Goal: Information Seeking & Learning: Check status

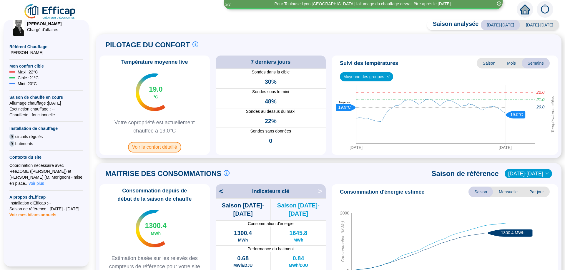
click at [168, 151] on span "Voir le confort détaillé" at bounding box center [154, 147] width 53 height 11
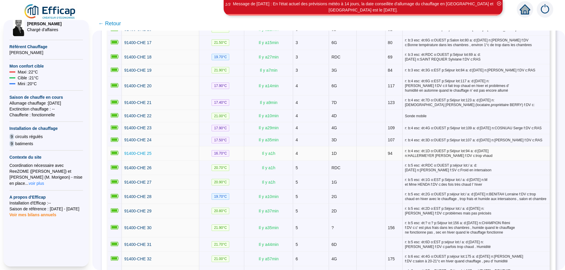
scroll to position [350, 0]
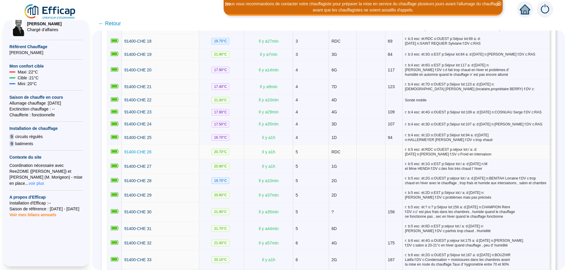
click at [138, 150] on span "91400-CHE 26" at bounding box center [137, 152] width 27 height 5
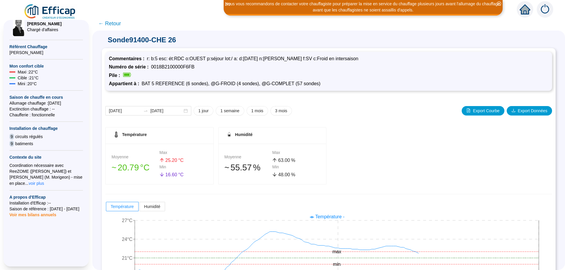
scroll to position [44, 0]
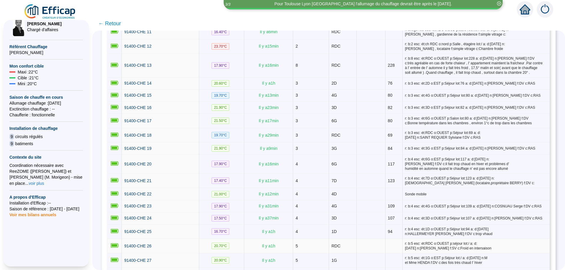
scroll to position [297, 0]
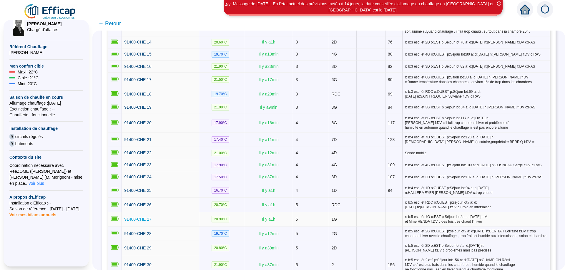
click at [137, 218] on span "91400-CHE 27" at bounding box center [137, 219] width 27 height 5
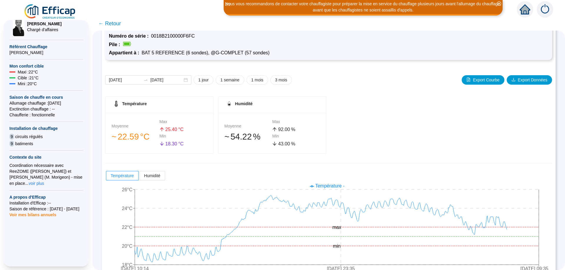
scroll to position [44, 0]
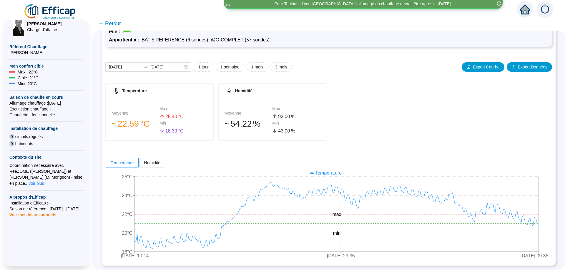
click at [108, 24] on span "← Retour" at bounding box center [109, 23] width 23 height 8
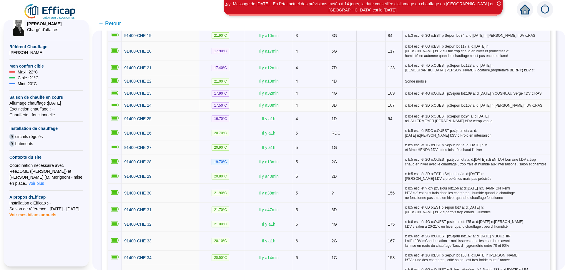
scroll to position [371, 0]
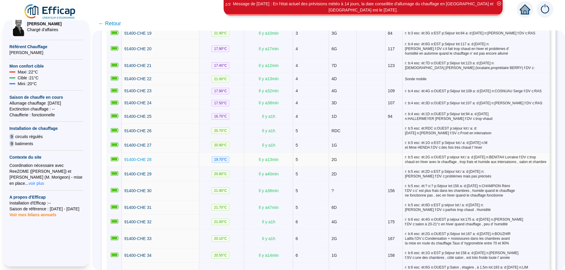
click at [134, 157] on span "91400-CHE 28" at bounding box center [137, 159] width 27 height 5
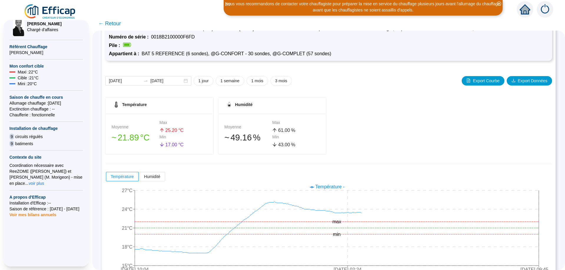
scroll to position [44, 0]
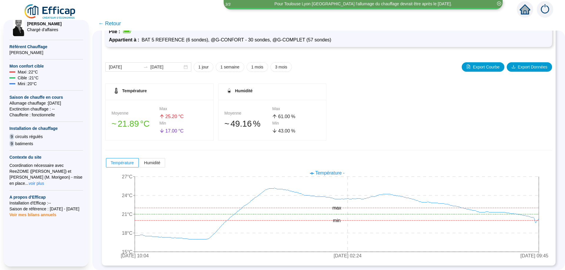
click at [113, 25] on span "← Retour" at bounding box center [109, 23] width 23 height 8
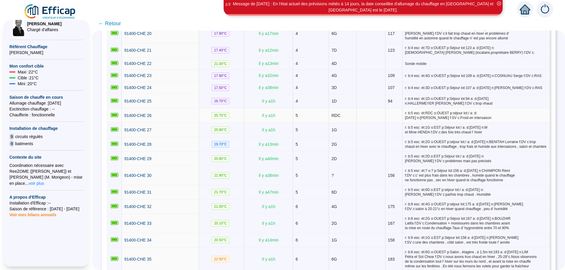
scroll to position [408, 0]
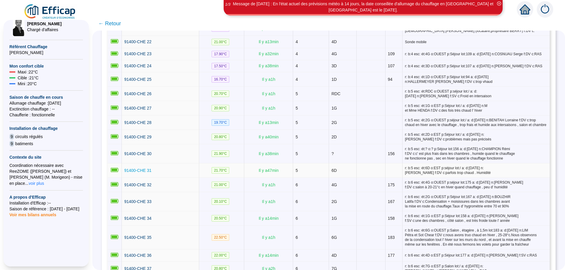
click at [138, 168] on span "91400-CHE 31" at bounding box center [137, 170] width 27 height 5
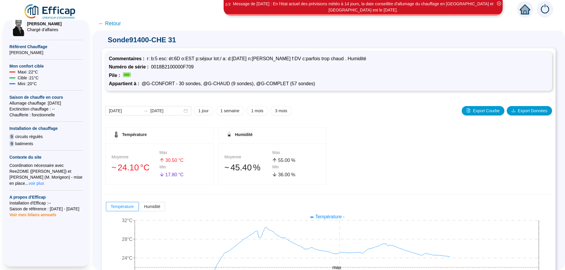
scroll to position [44, 0]
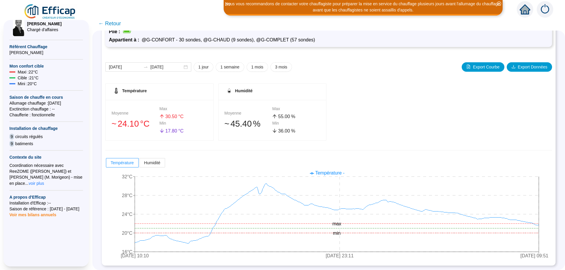
click at [115, 24] on span "← Retour" at bounding box center [109, 23] width 23 height 8
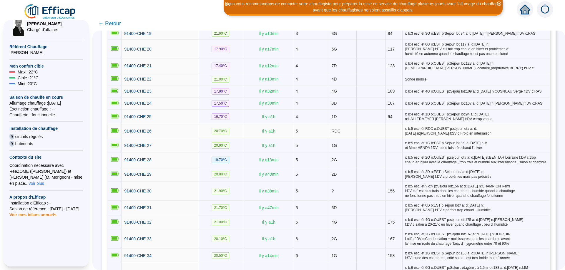
scroll to position [371, 0]
click at [139, 190] on span "91400-CHE 30" at bounding box center [137, 191] width 27 height 5
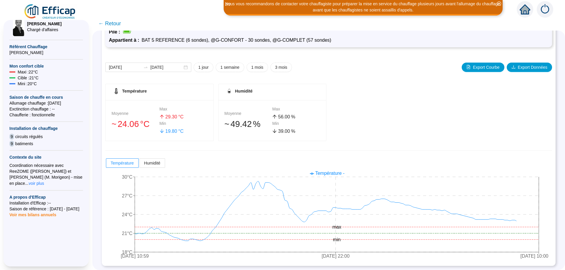
scroll to position [51, 0]
click at [113, 23] on span "← Retour" at bounding box center [109, 23] width 23 height 8
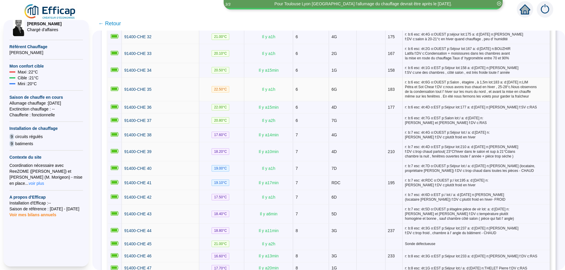
scroll to position [519, 0]
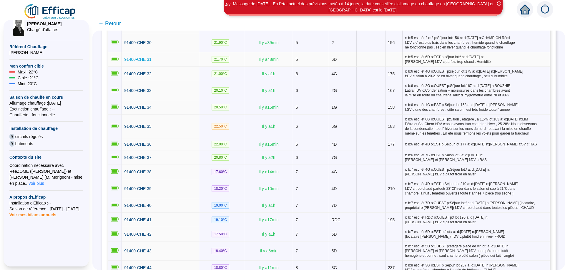
click at [139, 57] on span "91400-CHE 31" at bounding box center [137, 59] width 27 height 5
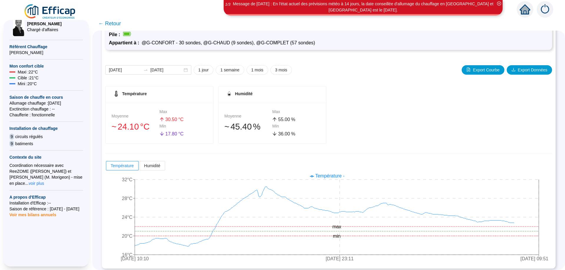
scroll to position [44, 0]
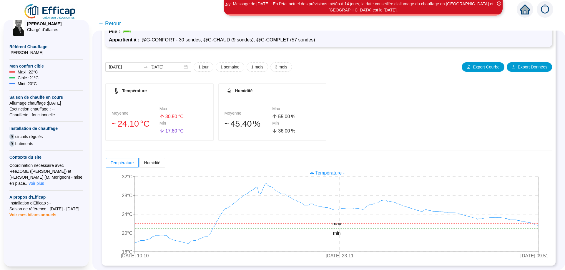
click at [115, 23] on span "← Retour" at bounding box center [109, 23] width 23 height 8
